Goal: Information Seeking & Learning: Learn about a topic

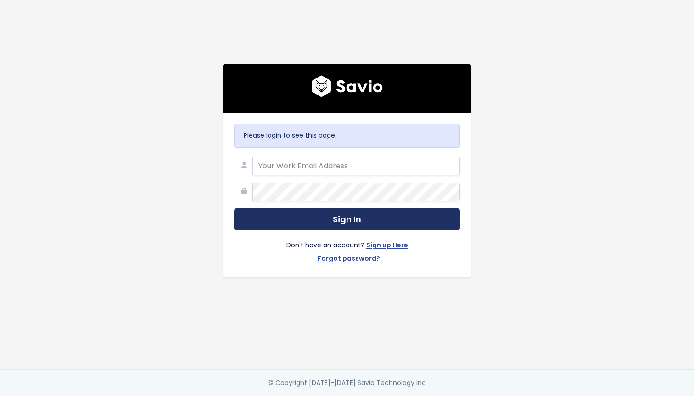
type input "[PERSON_NAME][EMAIL_ADDRESS][PERSON_NAME][DOMAIN_NAME]"
click at [349, 210] on button "Sign In" at bounding box center [347, 219] width 226 height 23
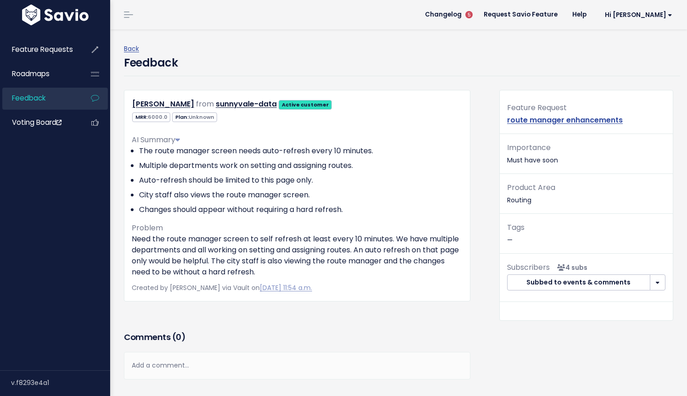
click at [358, 197] on li "City staff also views the route manager screen." at bounding box center [301, 195] width 324 height 11
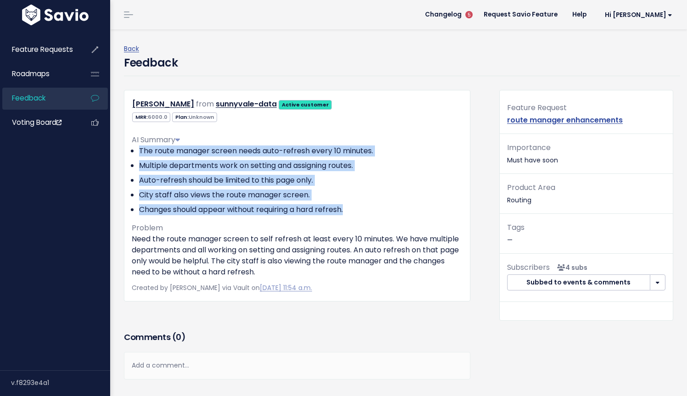
drag, startPoint x: 362, startPoint y: 213, endPoint x: 335, endPoint y: 158, distance: 61.0
click at [331, 148] on ul "The route manager screen needs auto-refresh every 10 minutes. Multiple departme…" at bounding box center [297, 181] width 331 height 70
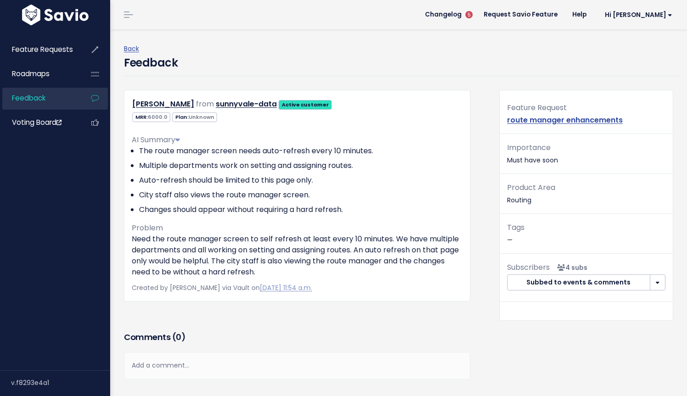
click at [360, 218] on div "AI Summary The route manager screen needs auto-refresh every 10 minutes. Multip…" at bounding box center [297, 202] width 331 height 151
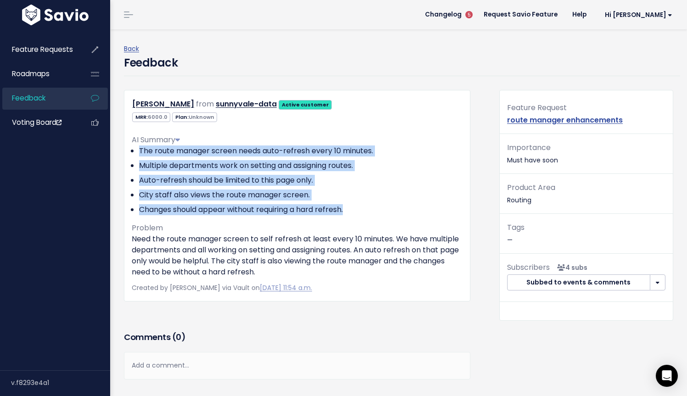
drag, startPoint x: 360, startPoint y: 170, endPoint x: 371, endPoint y: 169, distance: 10.7
click at [356, 145] on div "AI Summary The route manager screen needs auto-refresh every 10 minutes. Multip…" at bounding box center [297, 202] width 331 height 151
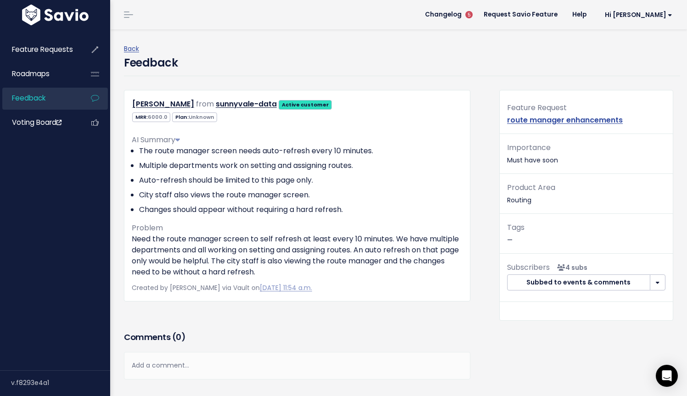
click at [398, 218] on div "AI Summary The route manager screen needs auto-refresh every 10 minutes. Multip…" at bounding box center [297, 202] width 331 height 151
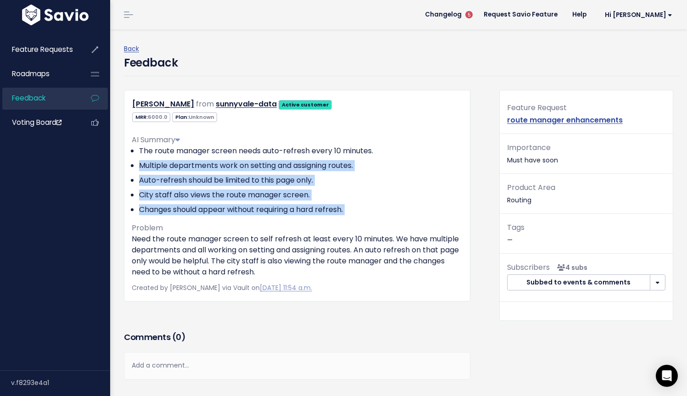
drag, startPoint x: 375, startPoint y: 159, endPoint x: 382, endPoint y: 164, distance: 8.2
click at [375, 157] on div "AI Summary The route manager screen needs auto-refresh every 10 minutes. Multip…" at bounding box center [297, 202] width 331 height 151
click at [402, 205] on li "Changes should appear without requiring a hard refresh." at bounding box center [301, 209] width 324 height 11
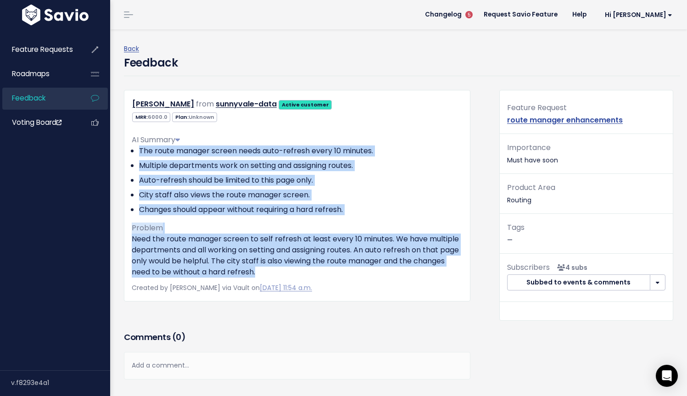
drag, startPoint x: 302, startPoint y: 267, endPoint x: 133, endPoint y: 150, distance: 205.9
click at [133, 150] on div "AI Summary The route manager screen needs auto-refresh every 10 minutes. Multip…" at bounding box center [297, 202] width 331 height 151
copy div "The route manager screen needs auto-refresh every 10 minutes. Multiple departme…"
